Goal: Task Accomplishment & Management: Manage account settings

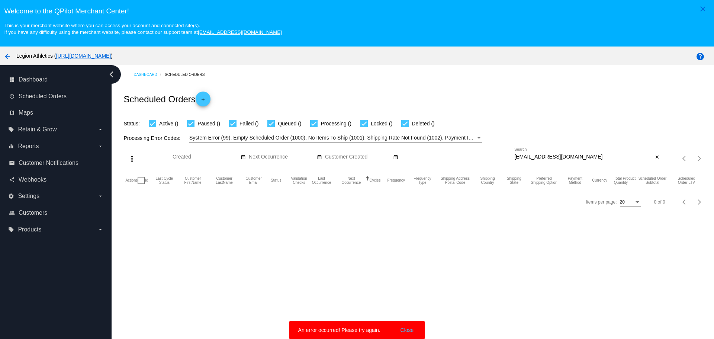
click at [600, 160] on input "itachi.russo502@gmail.com" at bounding box center [584, 157] width 139 height 6
paste input "justinmott@me"
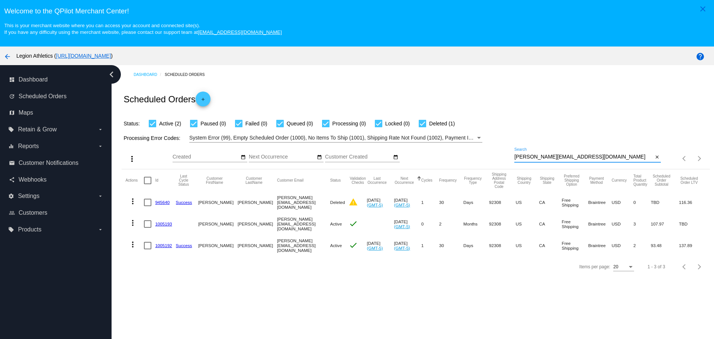
type input "justinmott@me.com"
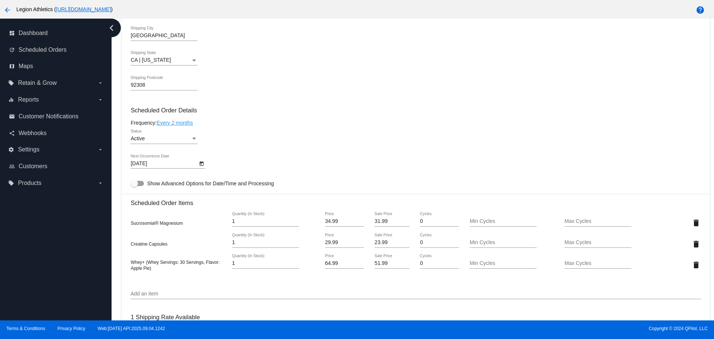
scroll to position [298, 0]
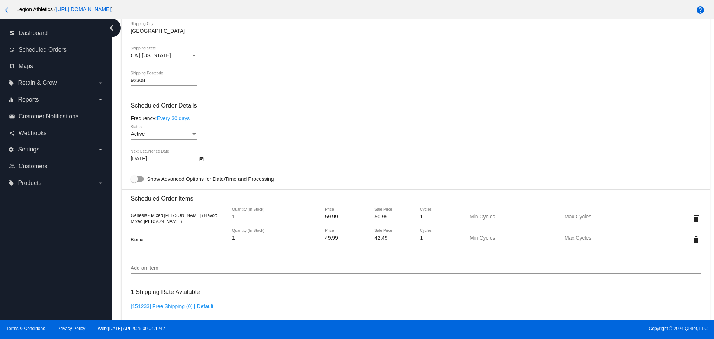
scroll to position [372, 0]
